Goal: Find specific page/section

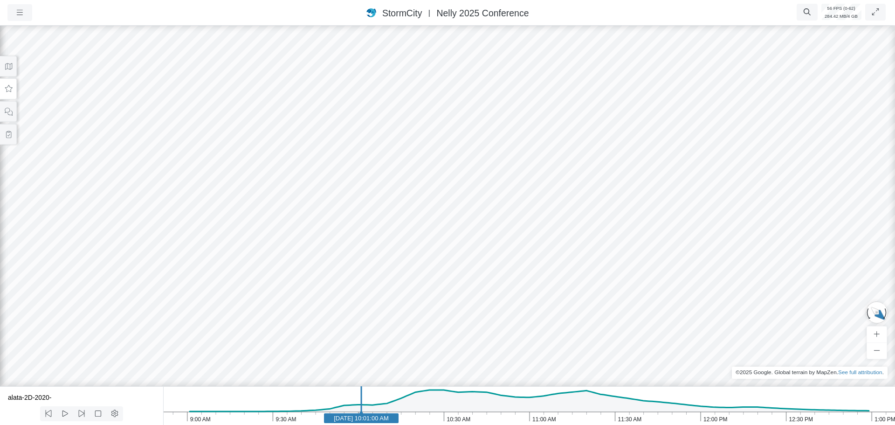
drag, startPoint x: 561, startPoint y: 255, endPoint x: 631, endPoint y: 247, distance: 71.4
drag, startPoint x: 544, startPoint y: 247, endPoint x: 630, endPoint y: 271, distance: 89.6
click at [630, 271] on div at bounding box center [447, 224] width 895 height 401
drag, startPoint x: 596, startPoint y: 274, endPoint x: 476, endPoint y: 242, distance: 124.7
drag, startPoint x: 789, startPoint y: 343, endPoint x: 693, endPoint y: 296, distance: 107.4
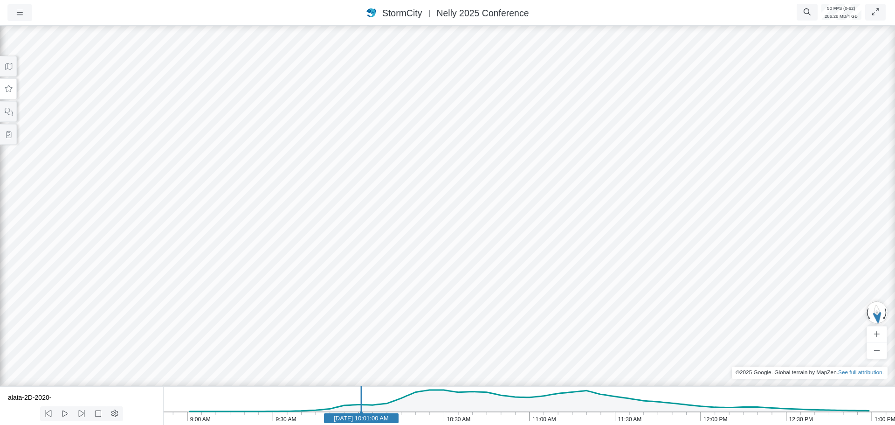
click at [649, 313] on div at bounding box center [447, 224] width 895 height 401
drag, startPoint x: 561, startPoint y: 291, endPoint x: 775, endPoint y: 279, distance: 213.9
drag, startPoint x: 321, startPoint y: 277, endPoint x: 521, endPoint y: 281, distance: 200.1
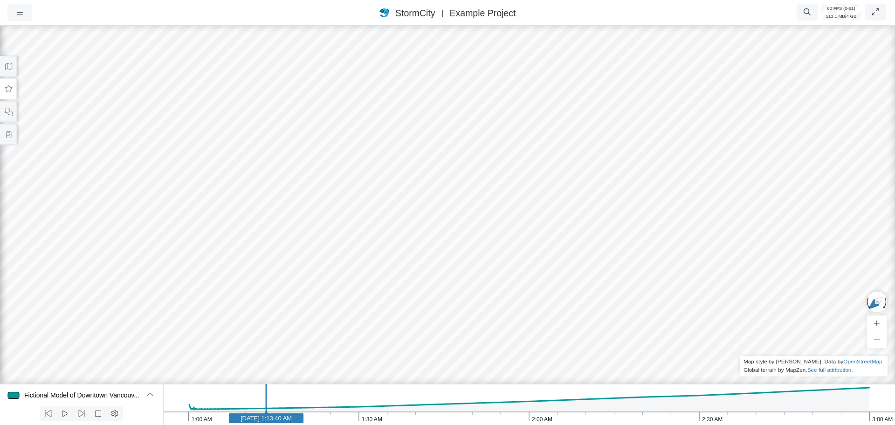
drag, startPoint x: 428, startPoint y: 229, endPoint x: 437, endPoint y: 235, distance: 10.9
click at [437, 235] on div at bounding box center [447, 224] width 895 height 401
click at [13, 92] on button at bounding box center [8, 88] width 17 height 21
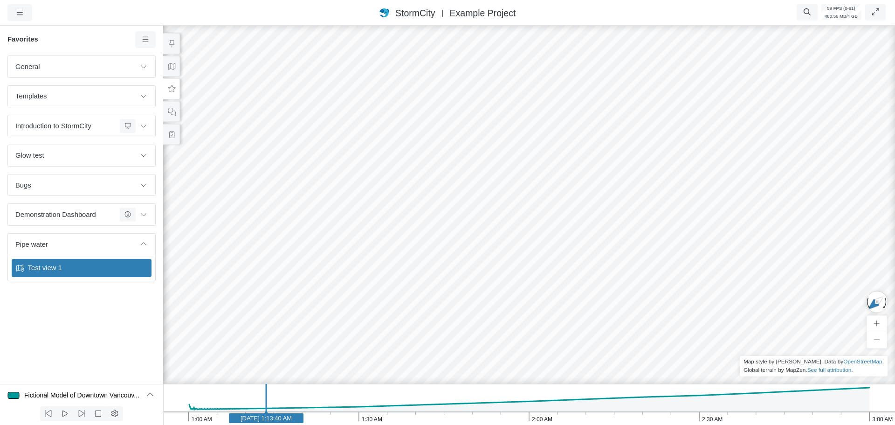
click at [92, 269] on span "Test view 1" at bounding box center [82, 268] width 117 height 10
click at [704, 340] on div at bounding box center [529, 224] width 895 height 401
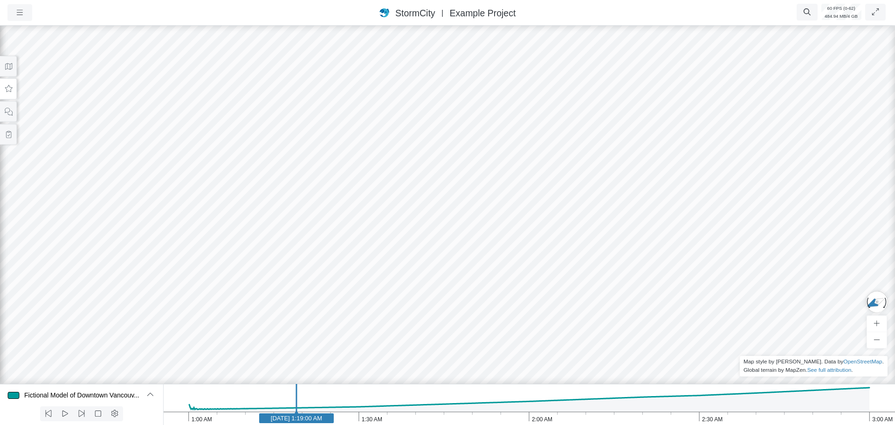
drag, startPoint x: 608, startPoint y: 275, endPoint x: 603, endPoint y: 280, distance: 7.3
click at [603, 280] on div at bounding box center [447, 224] width 895 height 401
click at [9, 90] on icon at bounding box center [8, 88] width 9 height 7
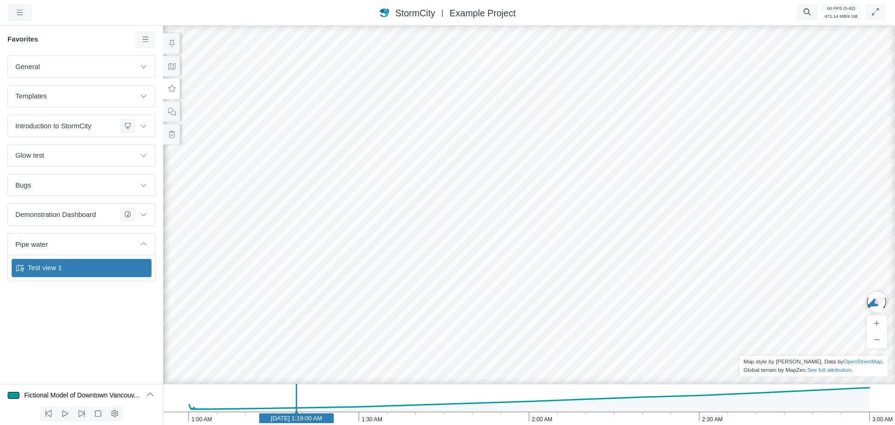
click at [85, 266] on span "Test view 1" at bounding box center [82, 268] width 117 height 10
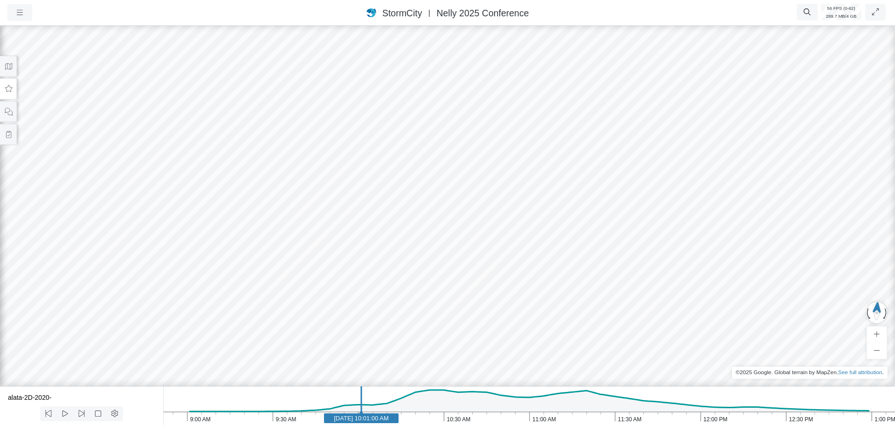
drag, startPoint x: 673, startPoint y: 142, endPoint x: 654, endPoint y: 157, distance: 24.0
click at [657, 171] on div at bounding box center [447, 224] width 895 height 401
